Goal: Check status: Check status

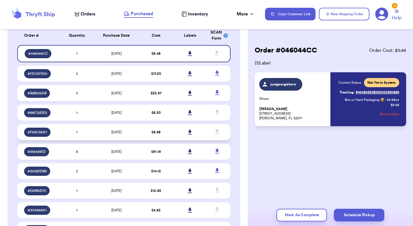
scroll to position [50, 0]
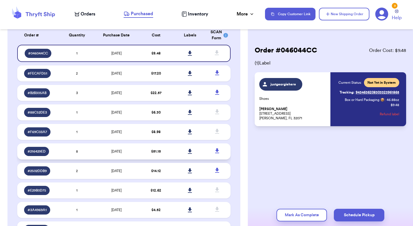
click at [134, 150] on td "[DATE]" at bounding box center [116, 152] width 45 height 16
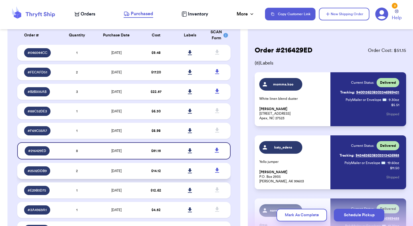
click at [132, 175] on td "[DATE]" at bounding box center [116, 171] width 45 height 16
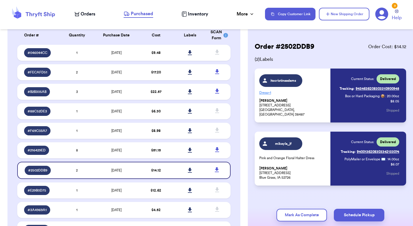
scroll to position [5, 0]
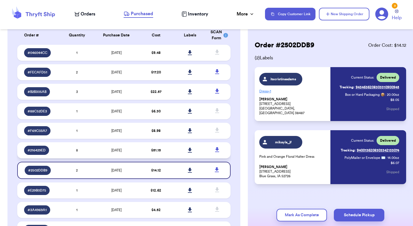
click at [114, 152] on span "[DATE]" at bounding box center [116, 150] width 10 height 3
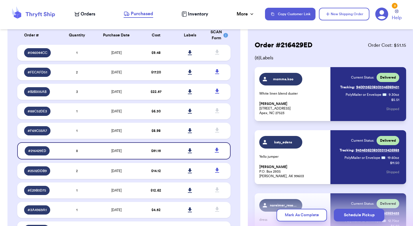
click at [306, 103] on p "[PERSON_NAME] [STREET_ADDRESS]" at bounding box center [294, 109] width 68 height 14
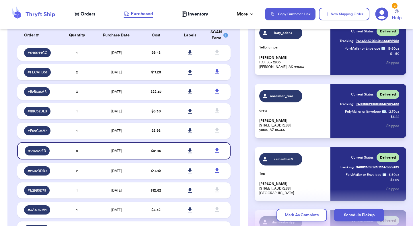
scroll to position [113, 0]
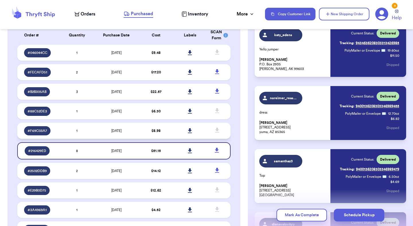
click at [136, 136] on td "[DATE]" at bounding box center [116, 131] width 45 height 16
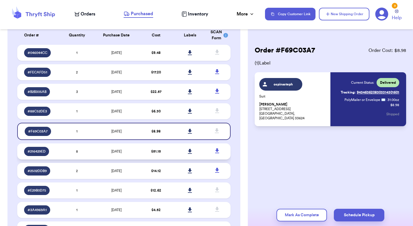
click at [134, 150] on td "[DATE]" at bounding box center [116, 152] width 45 height 16
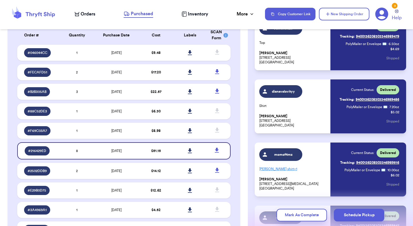
scroll to position [270, 0]
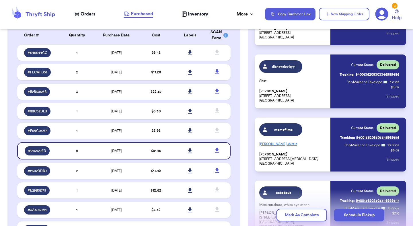
click at [294, 145] on span "+ 1" at bounding box center [295, 143] width 3 height 3
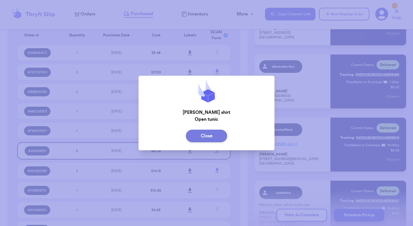
click at [219, 140] on button "Close" at bounding box center [206, 136] width 41 height 13
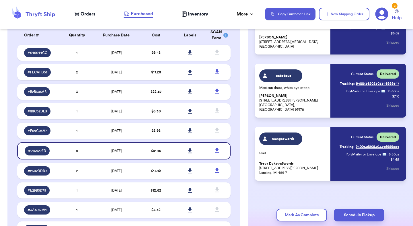
scroll to position [388, 0]
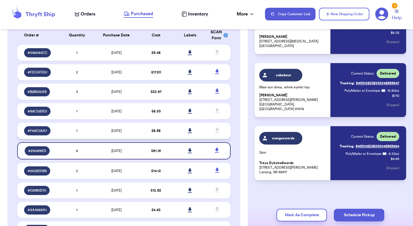
click at [172, 132] on td "$ 8.98" at bounding box center [156, 131] width 34 height 16
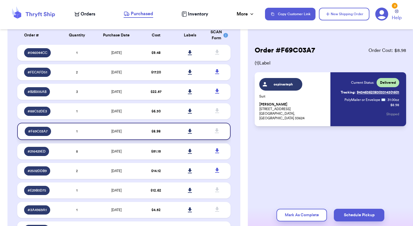
scroll to position [0, 0]
click at [139, 113] on td "$ 6.30" at bounding box center [156, 111] width 34 height 16
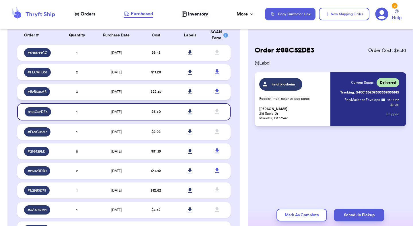
click at [129, 92] on td "[DATE]" at bounding box center [116, 92] width 45 height 16
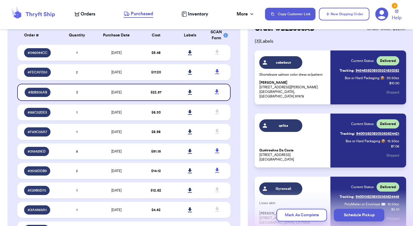
scroll to position [23, 0]
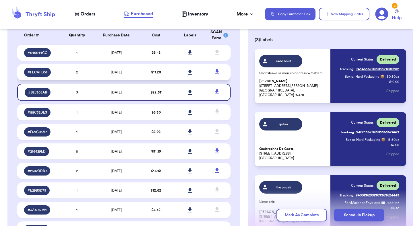
click at [134, 76] on td "[DATE]" at bounding box center [116, 72] width 45 height 16
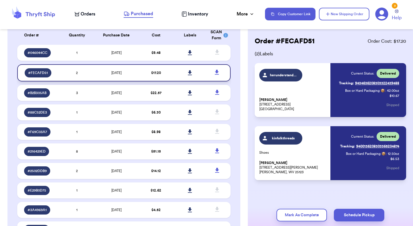
scroll to position [0, 0]
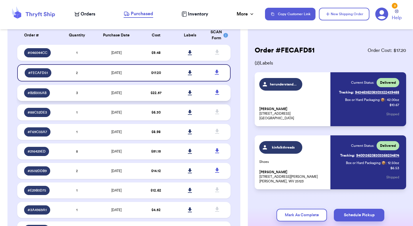
click at [131, 93] on td "[DATE]" at bounding box center [116, 93] width 45 height 16
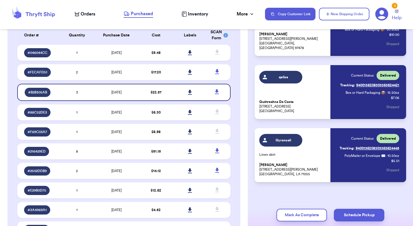
scroll to position [72, 0]
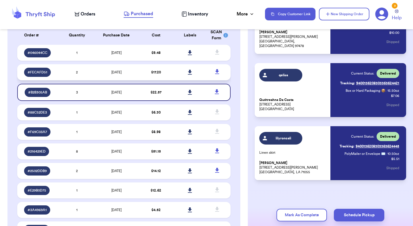
click at [139, 74] on td "$ 17.20" at bounding box center [156, 72] width 34 height 16
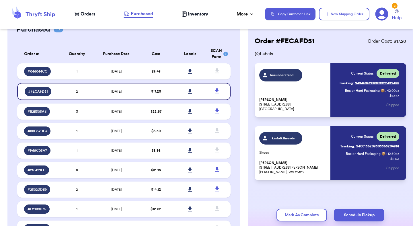
scroll to position [31, 0]
click at [136, 72] on td "[DATE]" at bounding box center [116, 72] width 45 height 16
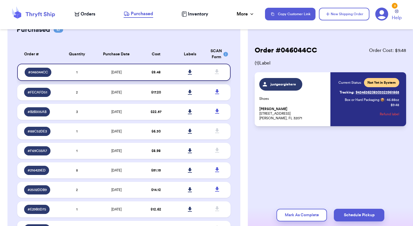
scroll to position [0, 0]
